Goal: Task Accomplishment & Management: Use online tool/utility

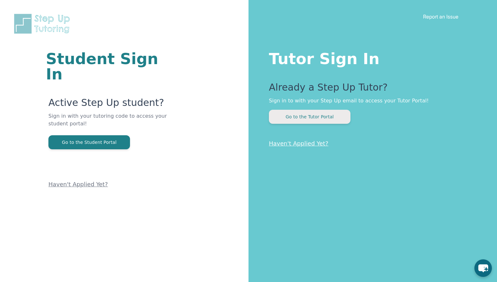
click at [296, 119] on button "Go to the Tutor Portal" at bounding box center [310, 117] width 82 height 14
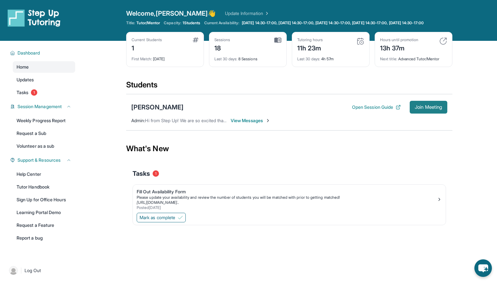
click at [428, 109] on span "Join Meeting" at bounding box center [428, 107] width 27 height 4
click at [432, 109] on span "Join Meeting" at bounding box center [428, 107] width 27 height 4
